Goal: Communication & Community: Answer question/provide support

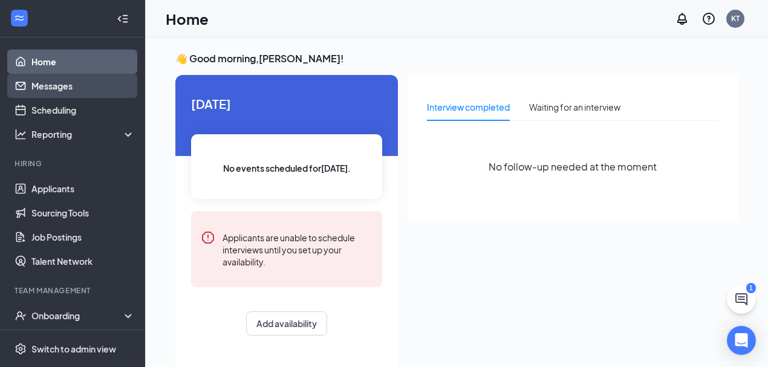
click at [61, 86] on link "Messages" at bounding box center [82, 86] width 103 height 24
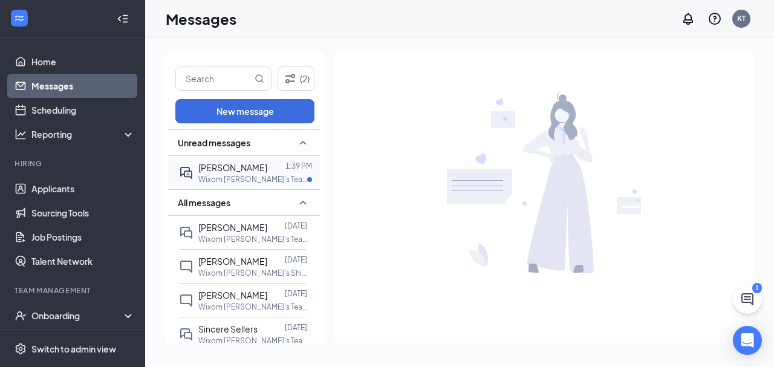
click at [219, 171] on span "[PERSON_NAME]" at bounding box center [232, 167] width 69 height 11
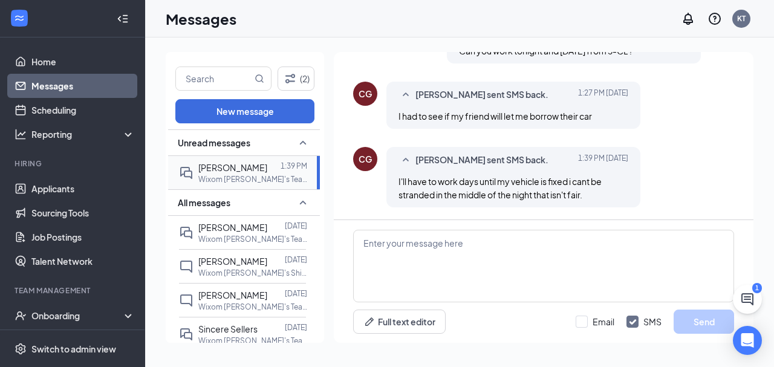
scroll to position [815, 0]
click at [440, 262] on textarea at bounding box center [543, 266] width 381 height 73
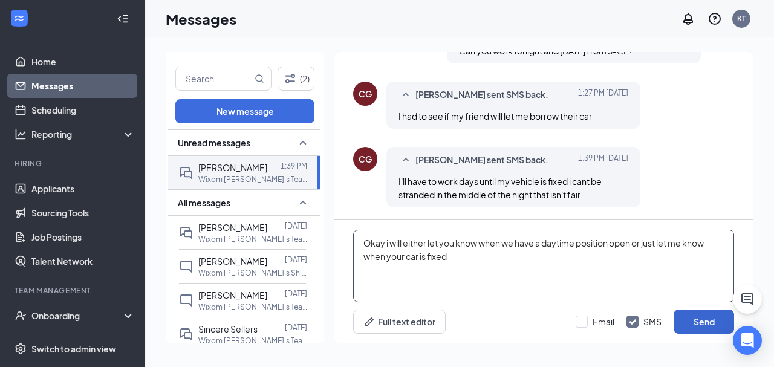
type textarea "Okay i will either let you know when we have a daytime position open or just le…"
click at [691, 326] on button "Send" at bounding box center [703, 321] width 60 height 24
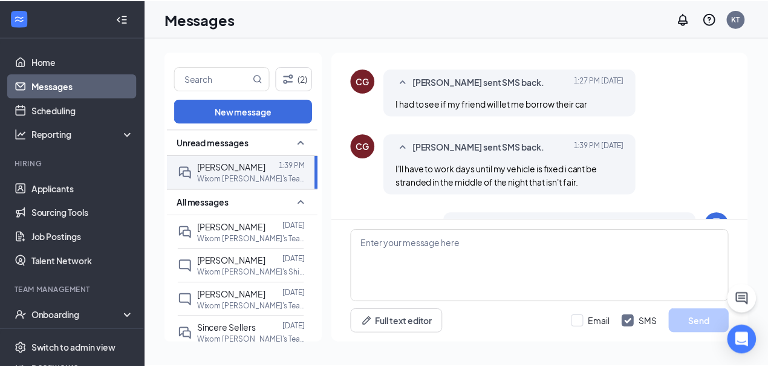
scroll to position [905, 0]
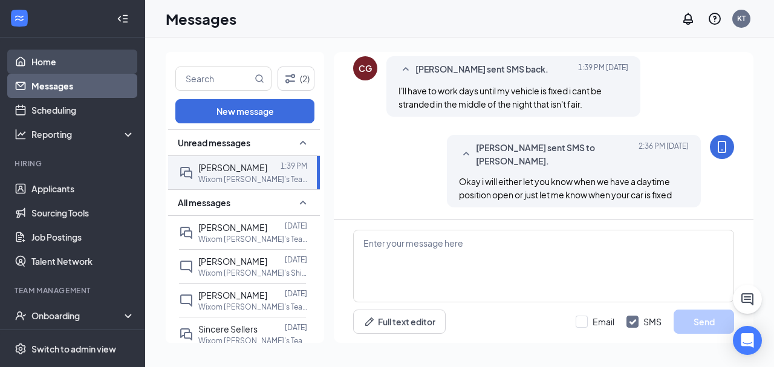
drag, startPoint x: 46, startPoint y: 63, endPoint x: 47, endPoint y: 57, distance: 6.8
click at [46, 63] on link "Home" at bounding box center [82, 62] width 103 height 24
